Goal: Information Seeking & Learning: Learn about a topic

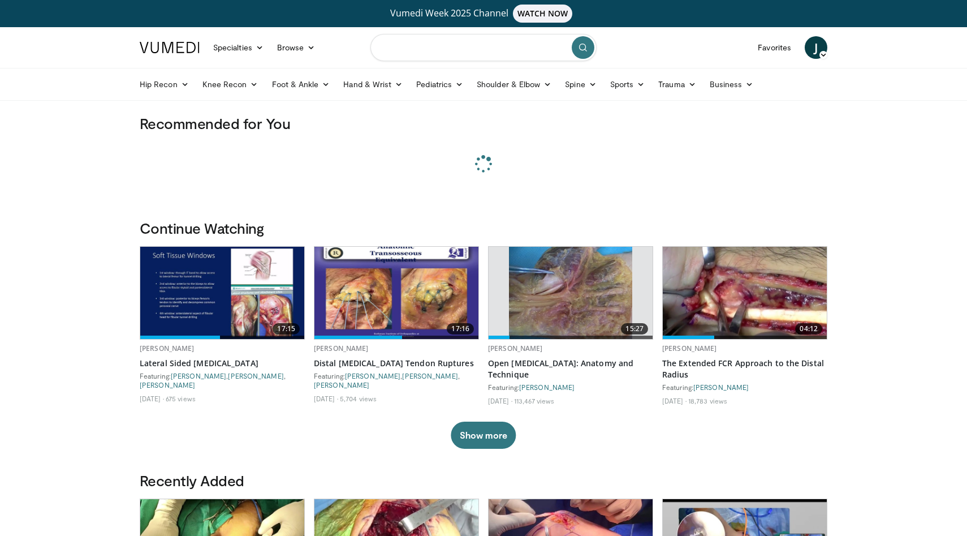
click at [417, 43] on input "Search topics, interventions" at bounding box center [483, 47] width 226 height 27
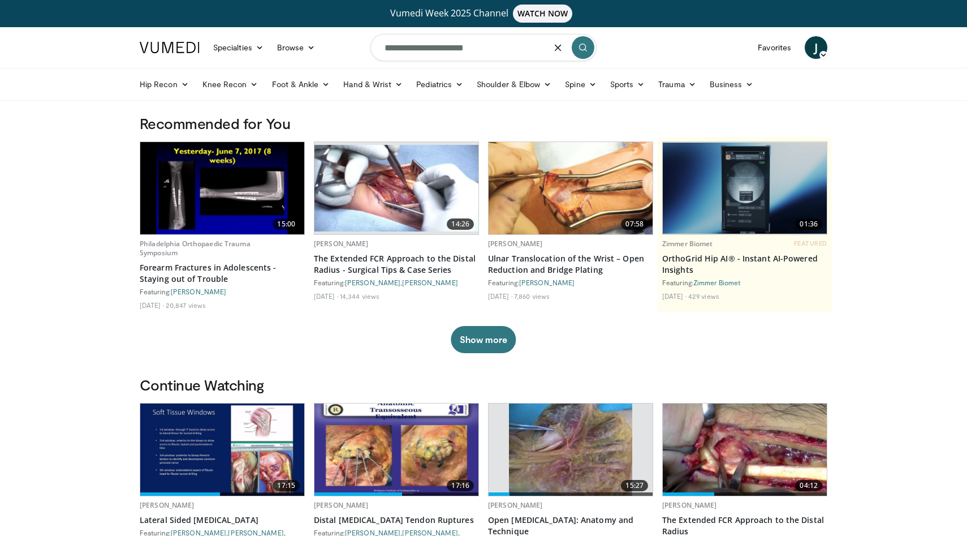
type input "**********"
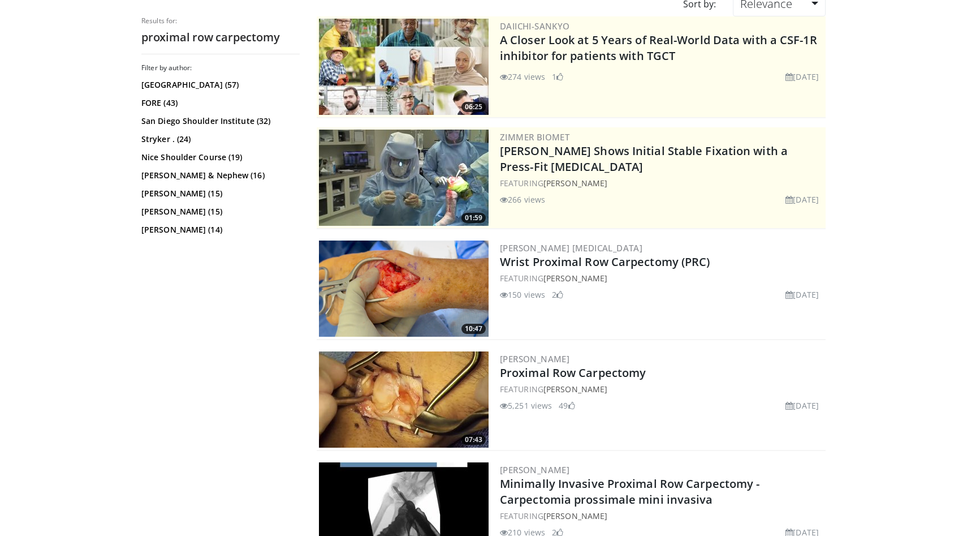
scroll to position [226, 0]
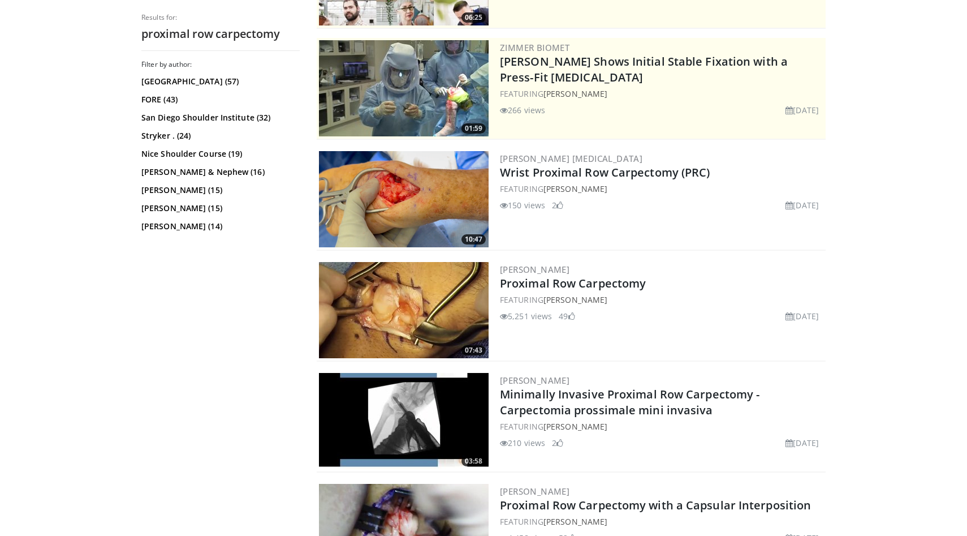
click at [424, 200] on img at bounding box center [404, 199] width 170 height 96
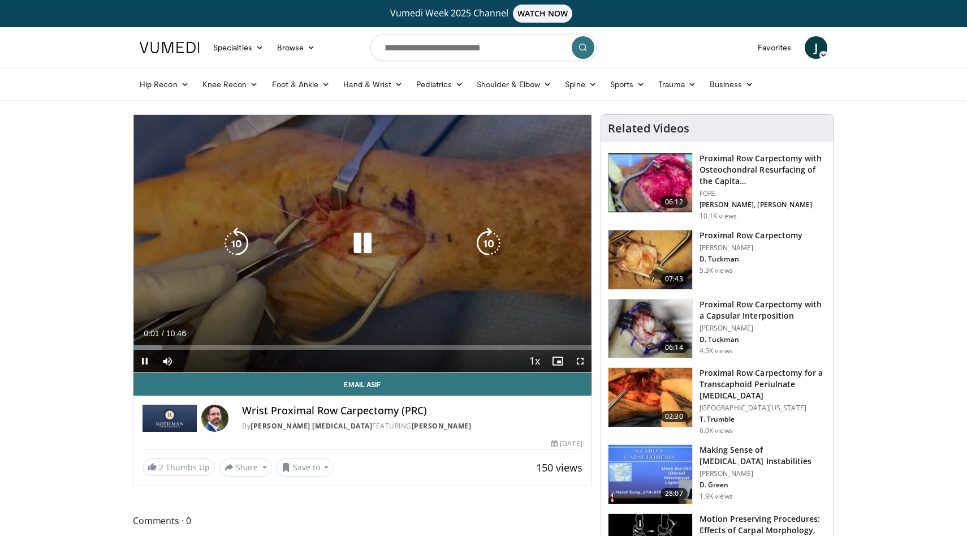
click at [360, 235] on icon "Video Player" at bounding box center [363, 243] width 32 height 32
click at [350, 255] on icon "Video Player" at bounding box center [363, 243] width 32 height 32
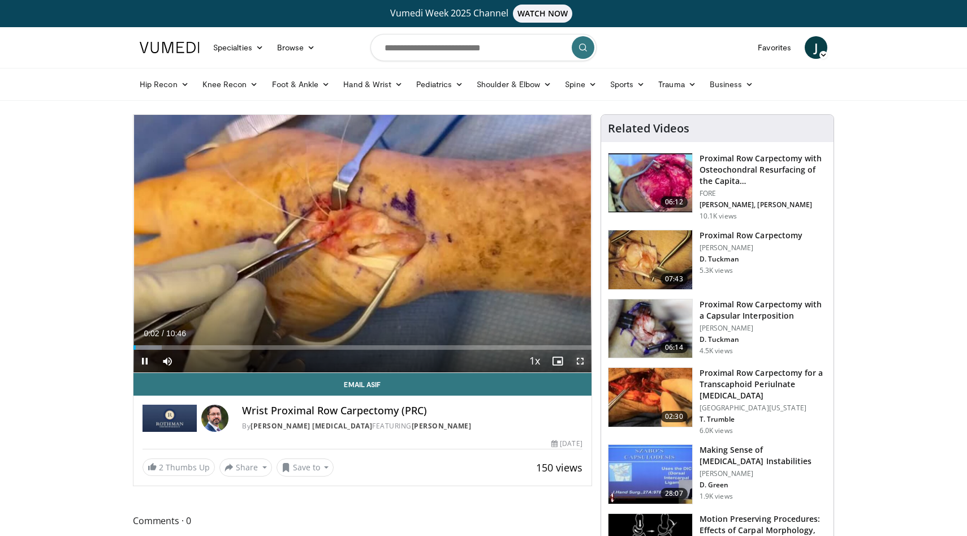
click at [577, 359] on span "Video Player" at bounding box center [580, 361] width 23 height 23
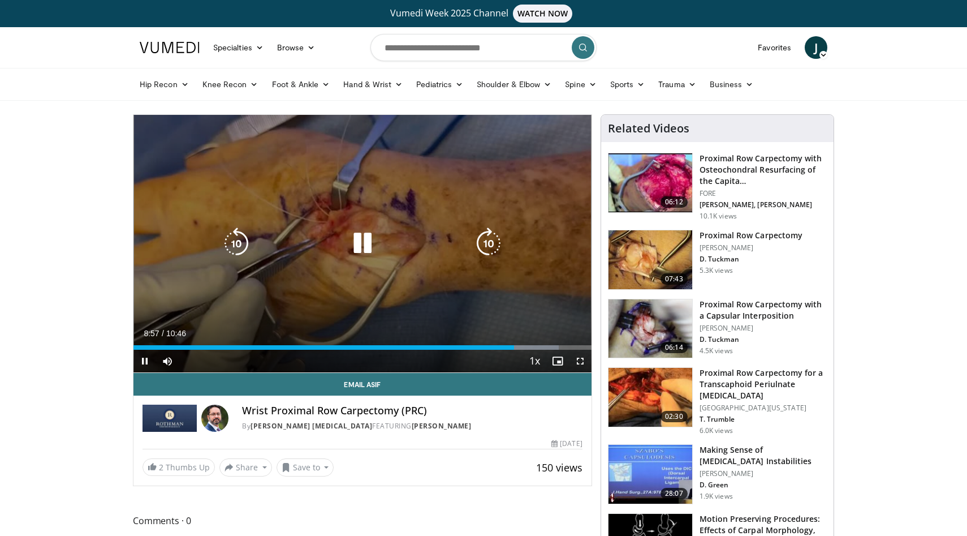
click at [448, 208] on div "30 seconds Tap to unmute" at bounding box center [362, 243] width 458 height 257
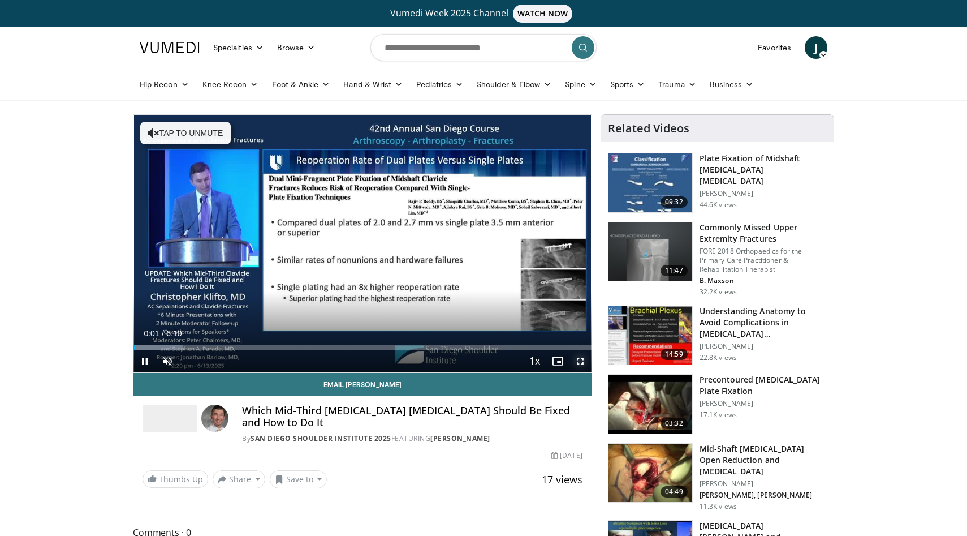
click at [576, 360] on span "Video Player" at bounding box center [580, 361] width 23 height 23
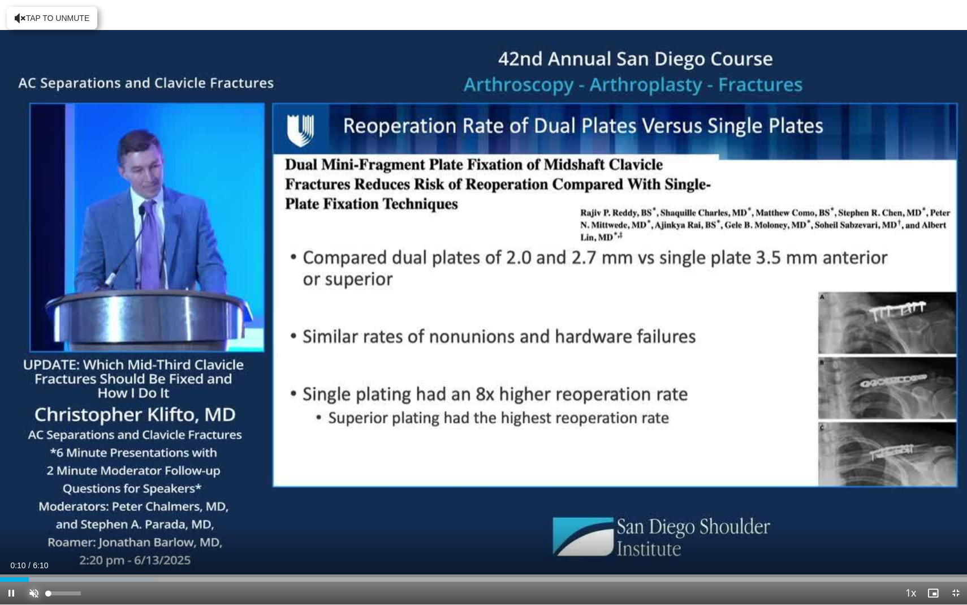
click at [32, 535] on span "Video Player" at bounding box center [34, 592] width 23 height 23
click at [6, 535] on div "Progress Bar" at bounding box center [6, 579] width 1 height 5
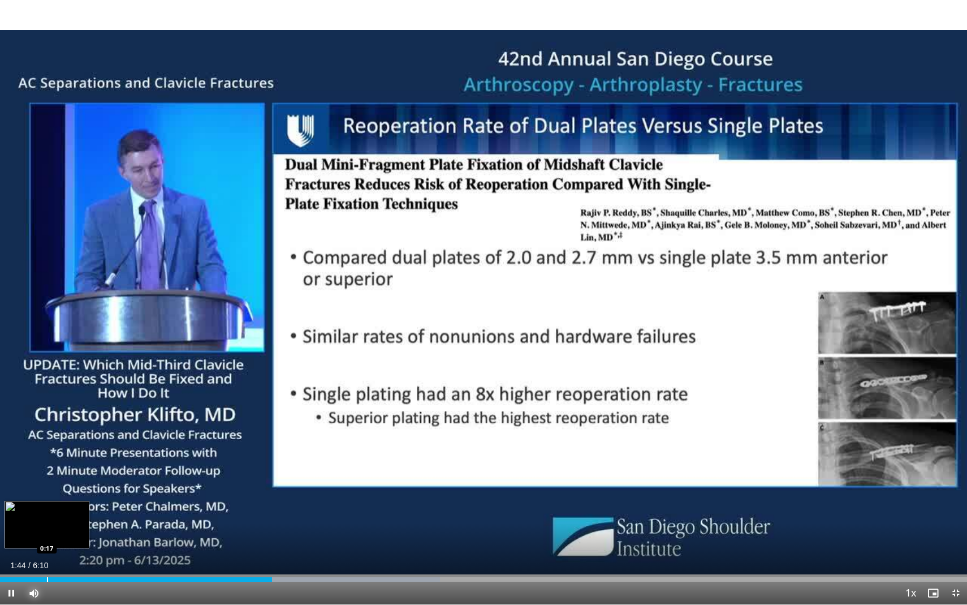
click at [46, 535] on div "Loaded : 45.49% 1:44 0:17" at bounding box center [483, 576] width 967 height 11
